Goal: Check status: Check status

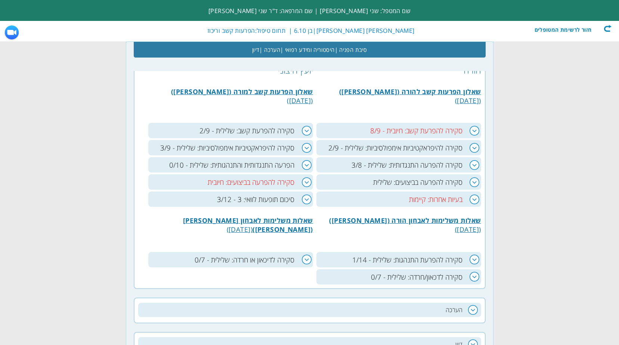
scroll to position [365, 0]
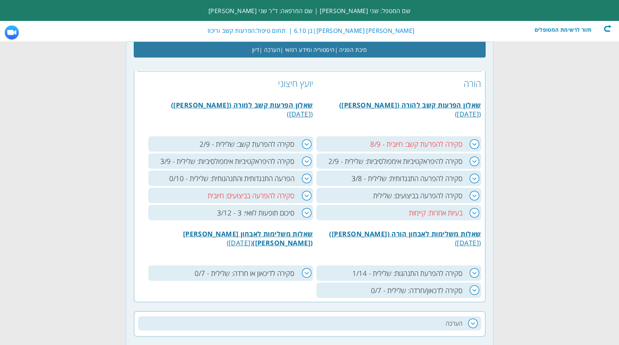
click at [474, 145] on h3 "סקירה להפרעת קשב: חיובית - 8/9" at bounding box center [398, 143] width 165 height 15
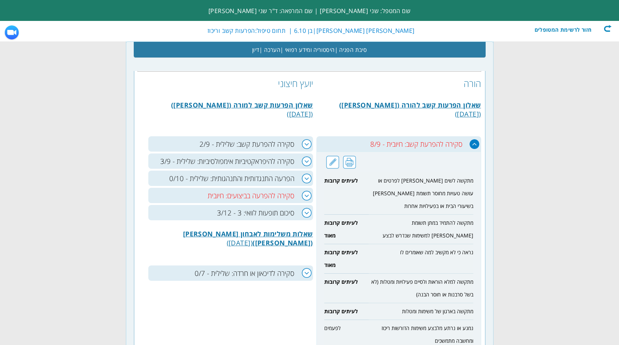
click at [304, 145] on h3 "סקירה להפרעת קשב: שלילית - 2/9" at bounding box center [230, 143] width 165 height 15
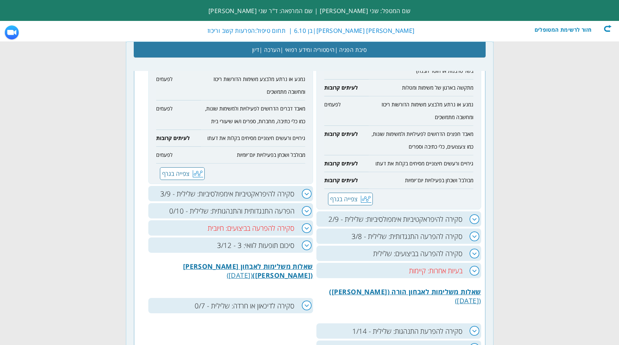
scroll to position [589, 0]
click at [473, 211] on h3 "סקירה להיפראקטיביות אימפולסיביות: שלילית - 2/9" at bounding box center [398, 218] width 165 height 15
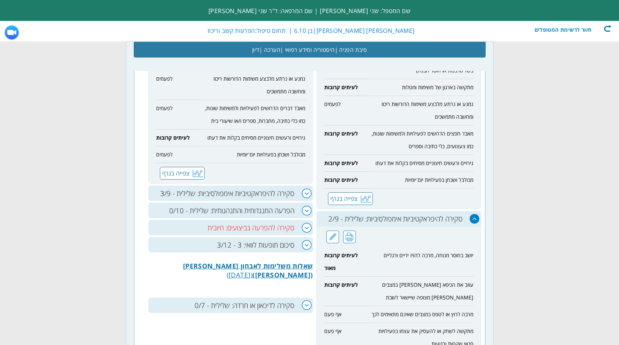
click at [302, 186] on h3 "סקירה להיפראקטיביות אימפולסיביות: שלילית - 3/9" at bounding box center [230, 193] width 165 height 15
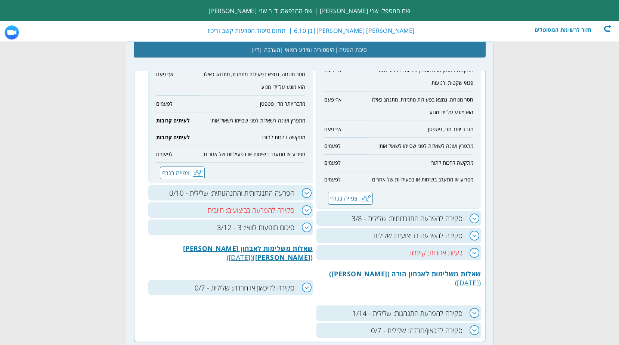
scroll to position [850, 0]
click at [470, 210] on h3 "סקירה להפרעה התנגדותית: שלילית - 3/8" at bounding box center [398, 217] width 165 height 15
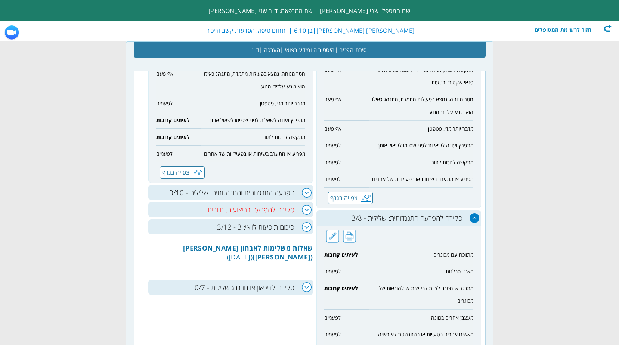
click at [473, 210] on h3 "סקירה להפרעה התנגדותית: שלילית - 3/8" at bounding box center [398, 217] width 165 height 15
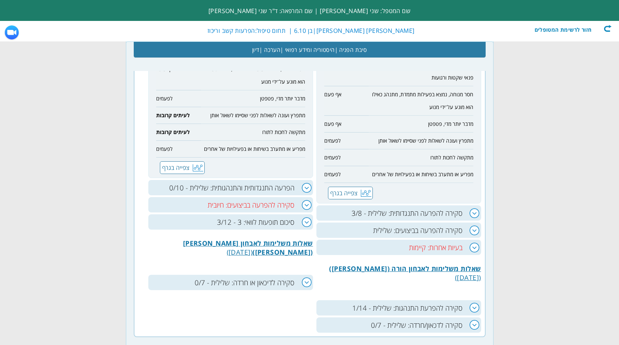
scroll to position [888, 0]
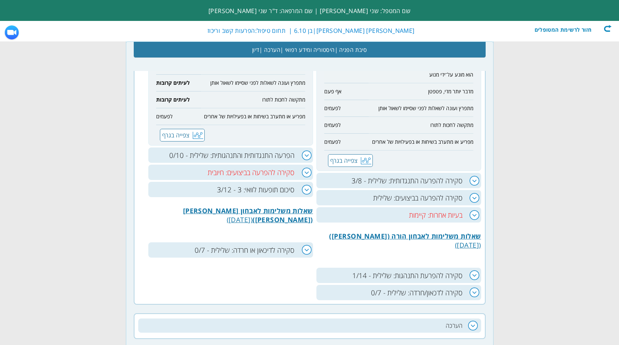
click at [308, 242] on h3 "סקירה לדיכאון או חרדה: שלילית - 0/7" at bounding box center [230, 249] width 165 height 15
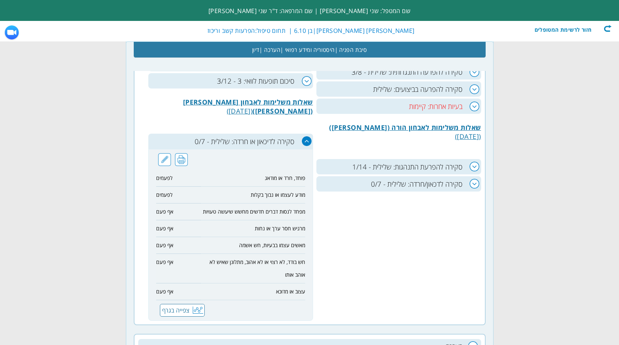
scroll to position [1000, 0]
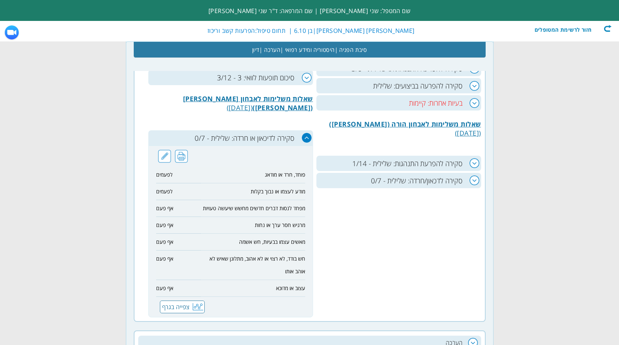
click at [472, 173] on h3 "סקירה לדכאון/חרדה: שלילית - 0/7" at bounding box center [398, 180] width 165 height 15
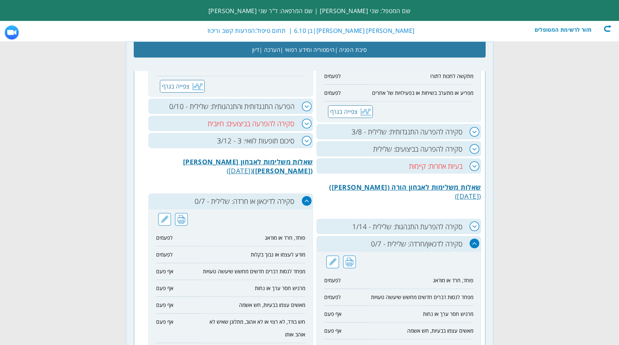
scroll to position [925, 0]
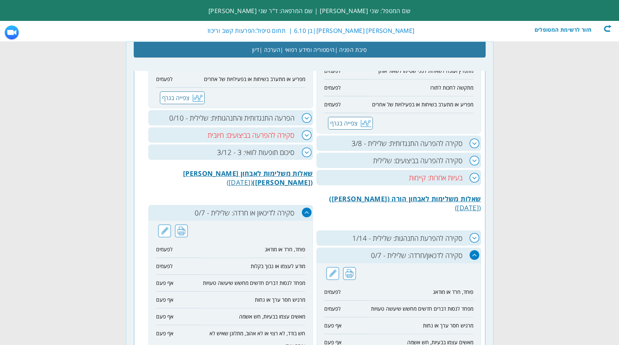
click at [476, 170] on h3 "בעיות אחרות: קיימות" at bounding box center [398, 177] width 165 height 15
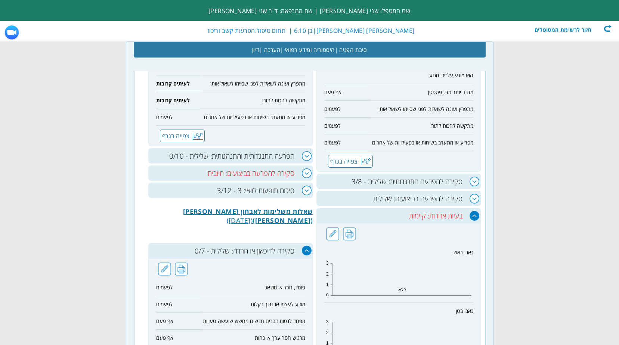
scroll to position [850, 0]
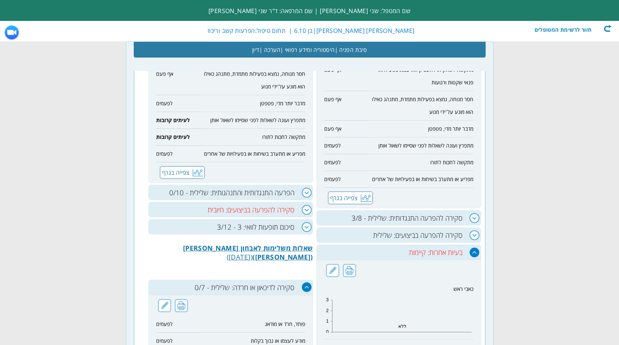
click at [304, 202] on h3 "סקירה להפרעה בביצועים: חיובית" at bounding box center [230, 209] width 165 height 15
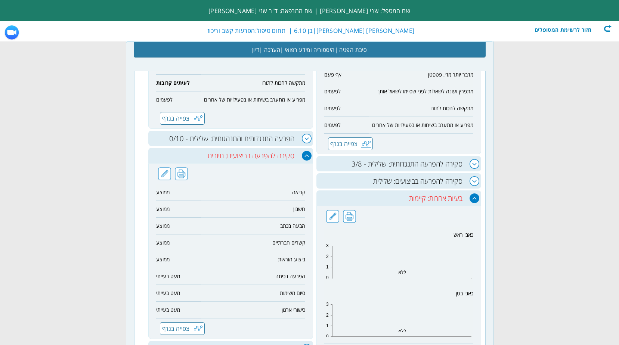
scroll to position [1037, 0]
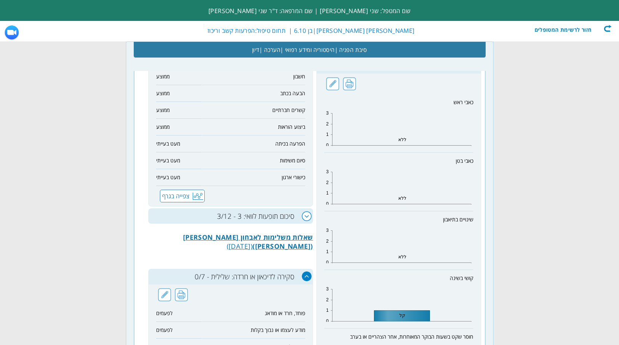
click at [301, 208] on h3 "סיכום תופעות לוואי: 3 - 3/12" at bounding box center [230, 215] width 165 height 15
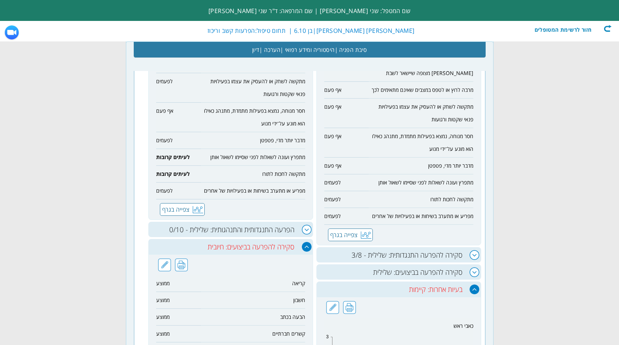
scroll to position [813, 0]
click at [477, 282] on h3 "בעיות אחרות: קיימות" at bounding box center [398, 289] width 165 height 15
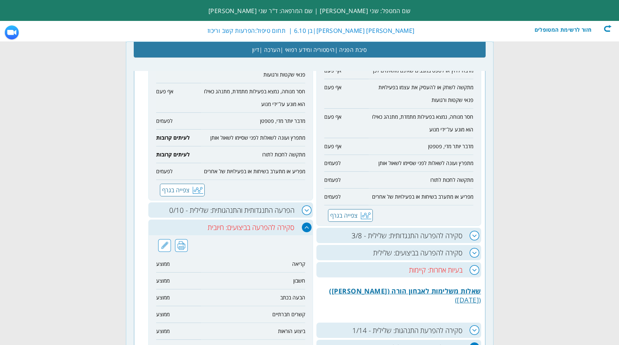
scroll to position [888, 0]
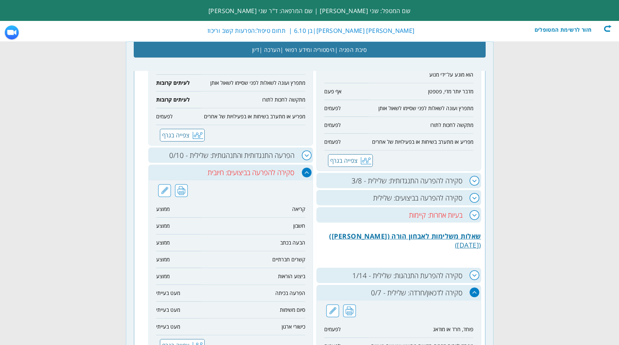
click at [476, 190] on h3 "סקירה להפרעה בביצועים: שלילית" at bounding box center [398, 197] width 165 height 15
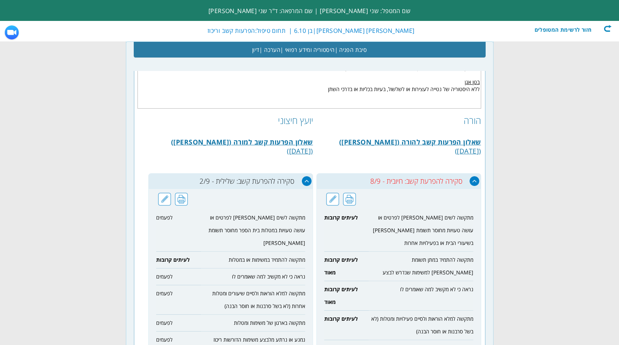
scroll to position [327, 0]
click at [607, 31] on div "חזור לרשימת המטופלים" at bounding box center [569, 28] width 86 height 7
